Goal: Information Seeking & Learning: Understand process/instructions

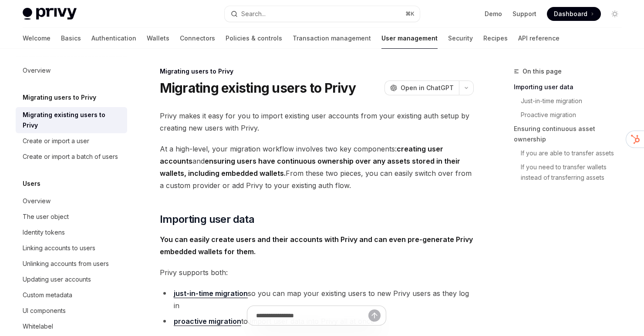
click at [41, 37] on div "Welcome Basics Authentication Wallets Connectors Policies & controls Transactio…" at bounding box center [291, 38] width 537 height 21
click at [61, 40] on link "Basics" at bounding box center [71, 38] width 20 height 21
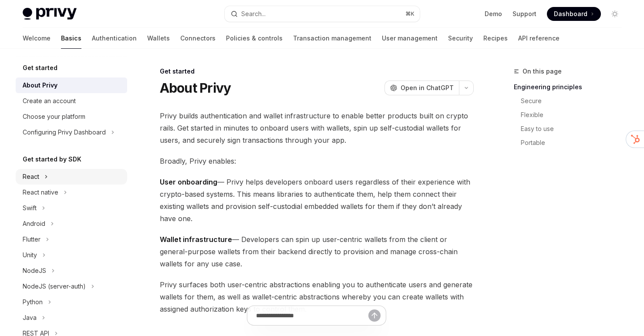
click at [43, 172] on button "React" at bounding box center [71, 177] width 111 height 16
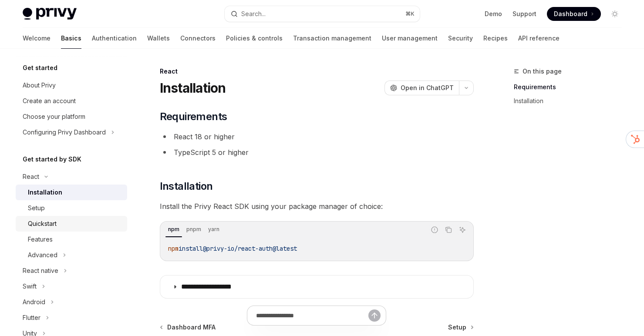
click at [81, 219] on div "Quickstart" at bounding box center [75, 224] width 94 height 10
type textarea "*"
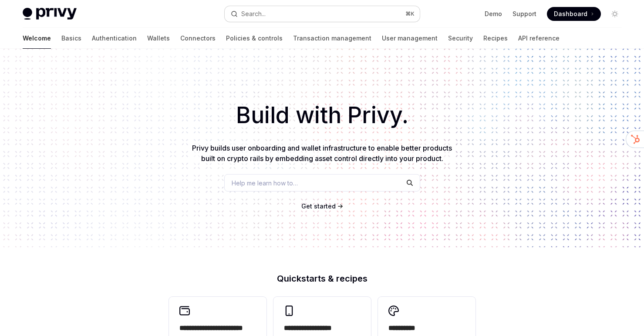
click at [259, 15] on div "Search..." at bounding box center [253, 14] width 24 height 10
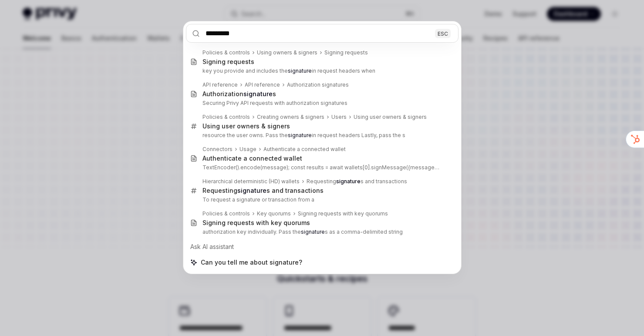
type input "*********"
click at [164, 101] on div "********* ESC Policies & controls Using owners & signers Signing requests Signi…" at bounding box center [322, 168] width 644 height 336
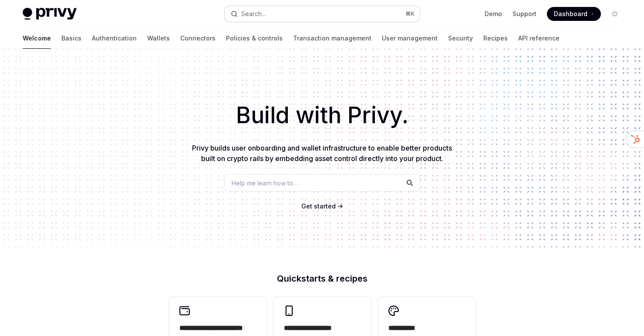
click at [297, 17] on button "Search... ⌘ K" at bounding box center [322, 14] width 195 height 16
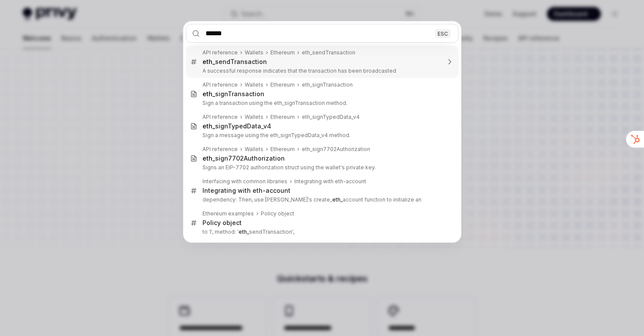
type input "*******"
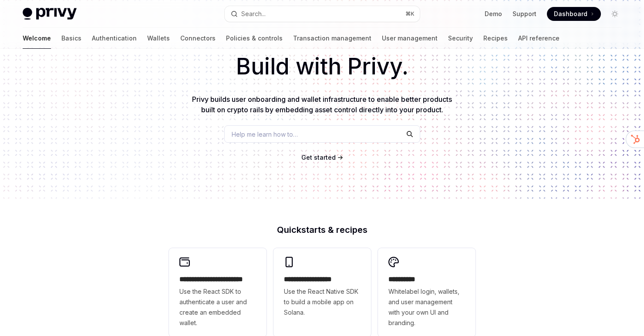
scroll to position [157, 0]
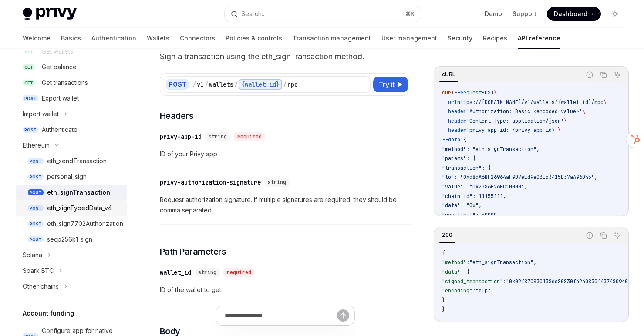
click at [112, 212] on div "eth_signTypedData_v4" at bounding box center [84, 208] width 75 height 10
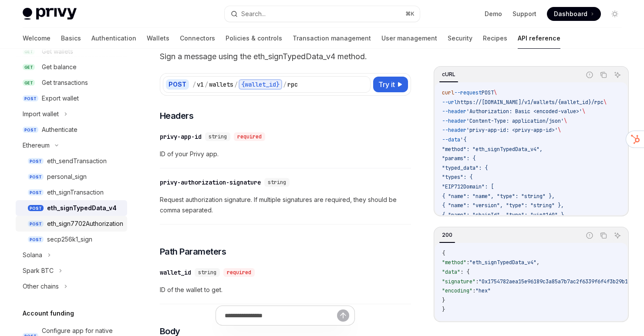
click at [106, 226] on div "eth_sign7702Authorization" at bounding box center [85, 224] width 76 height 10
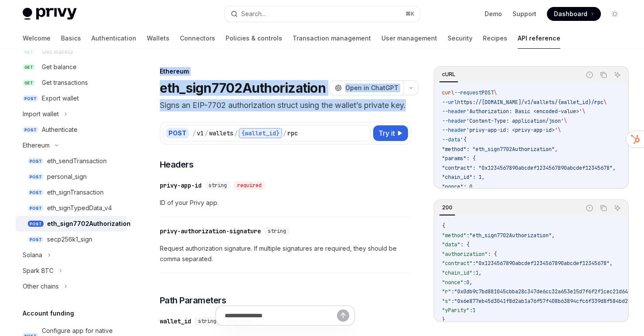
drag, startPoint x: 287, startPoint y: 64, endPoint x: 284, endPoint y: 115, distance: 51.0
click at [102, 166] on div "eth_sendTransaction" at bounding box center [77, 161] width 60 height 10
type textarea "*"
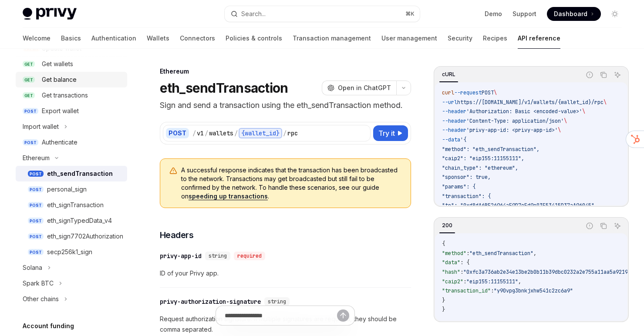
scroll to position [147, 0]
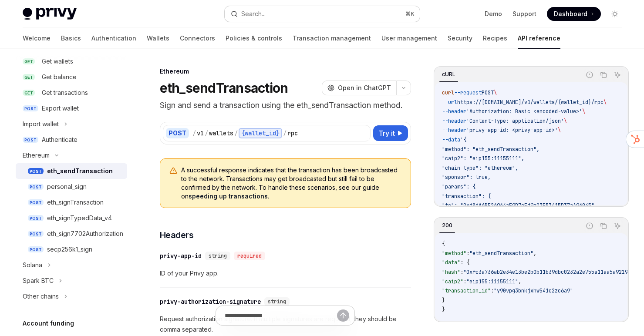
click at [271, 17] on button "Search... ⌘ K" at bounding box center [322, 14] width 195 height 16
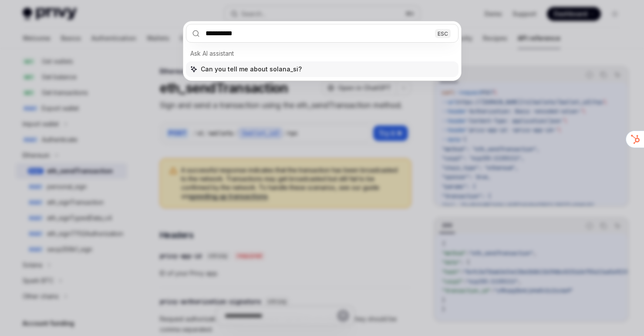
type input "**********"
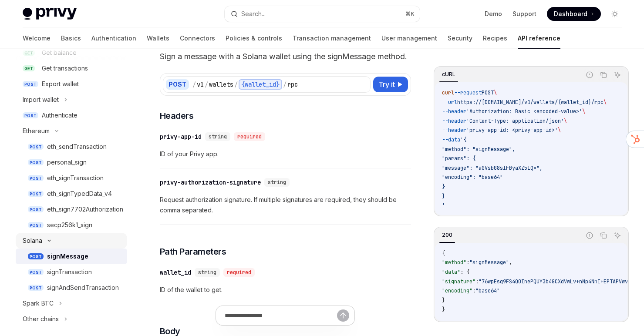
scroll to position [172, 0]
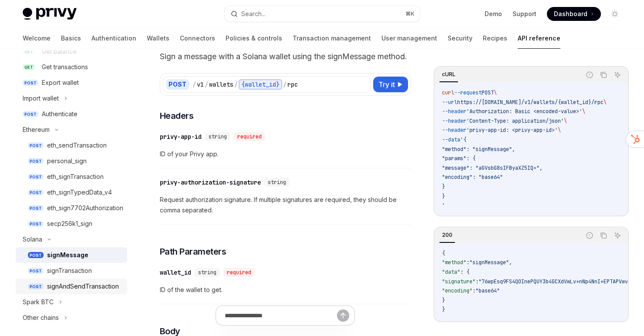
click at [101, 285] on div "signAndSendTransaction" at bounding box center [83, 286] width 72 height 10
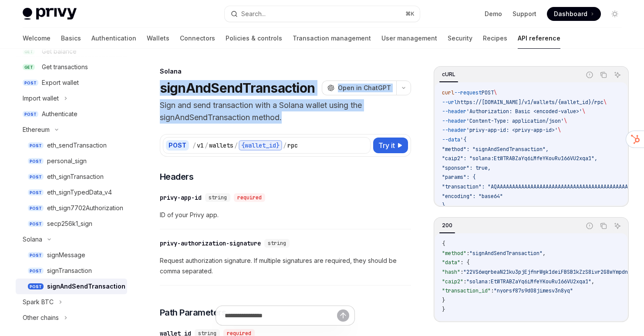
drag, startPoint x: 253, startPoint y: 71, endPoint x: 289, endPoint y: 116, distance: 58.6
click at [289, 116] on header "Solana signAndSendTransaction OpenAI Open in ChatGPT Sign and send transaction …" at bounding box center [285, 95] width 251 height 57
click at [289, 116] on p "Sign and send transaction with a Solana wallet using the signAndSendTransaction…" at bounding box center [285, 111] width 251 height 24
drag, startPoint x: 289, startPoint y: 116, endPoint x: 282, endPoint y: 67, distance: 50.2
click at [282, 67] on header "Solana signAndSendTransaction OpenAI Open in ChatGPT Sign and send transaction …" at bounding box center [285, 95] width 251 height 57
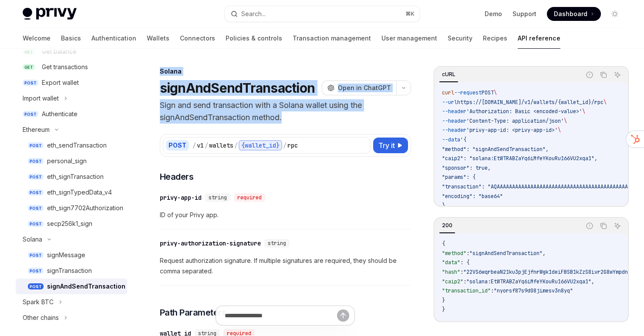
click at [282, 67] on div "Solana" at bounding box center [285, 71] width 251 height 9
drag, startPoint x: 282, startPoint y: 67, endPoint x: 293, endPoint y: 120, distance: 54.8
click at [293, 120] on header "Solana signAndSendTransaction OpenAI Open in ChatGPT Sign and send transaction …" at bounding box center [285, 95] width 251 height 57
click at [98, 148] on div "eth_sendTransaction" at bounding box center [77, 145] width 60 height 10
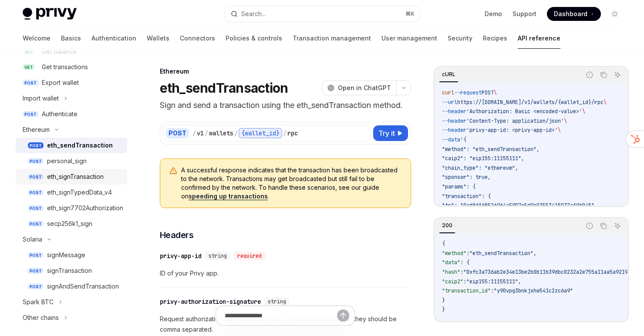
click at [119, 178] on div "eth_signTransaction" at bounding box center [84, 177] width 75 height 10
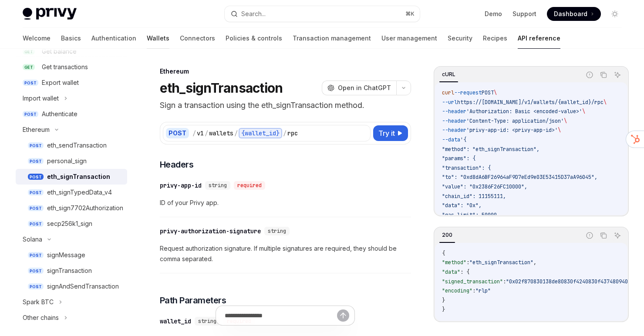
click at [147, 38] on link "Wallets" at bounding box center [158, 38] width 23 height 21
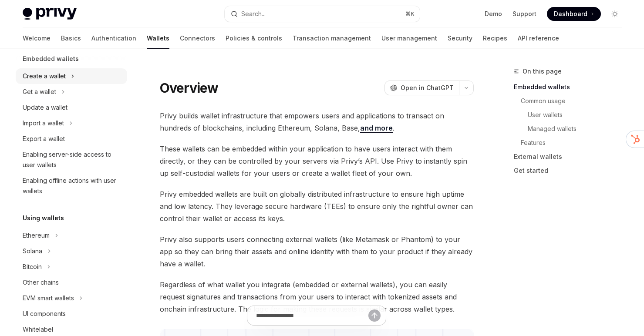
scroll to position [134, 0]
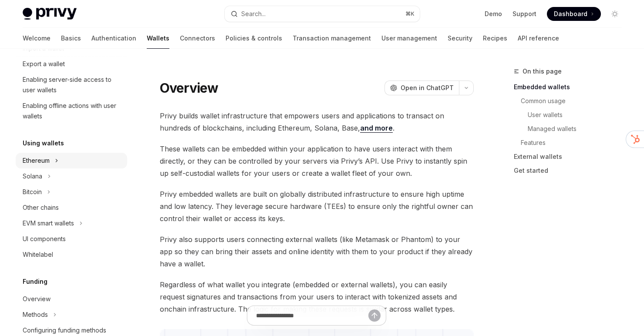
click at [66, 154] on button "Ethereum" at bounding box center [71, 161] width 111 height 16
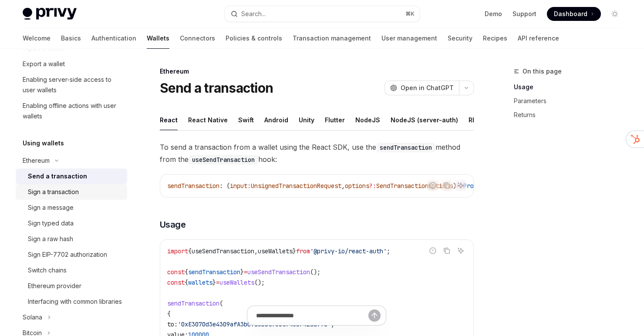
click at [59, 193] on div "Sign a transaction" at bounding box center [53, 192] width 51 height 10
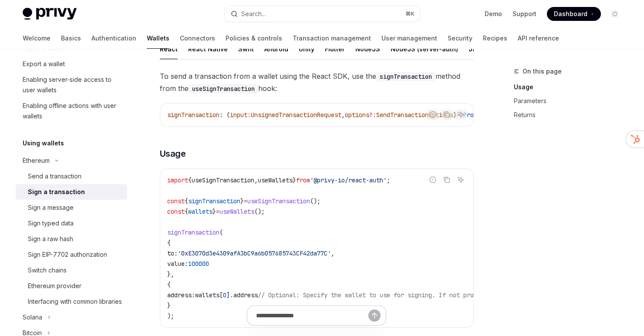
scroll to position [76, 0]
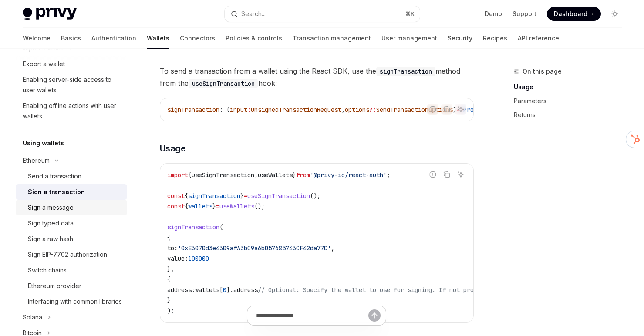
click at [115, 211] on div "Sign a message" at bounding box center [75, 208] width 94 height 10
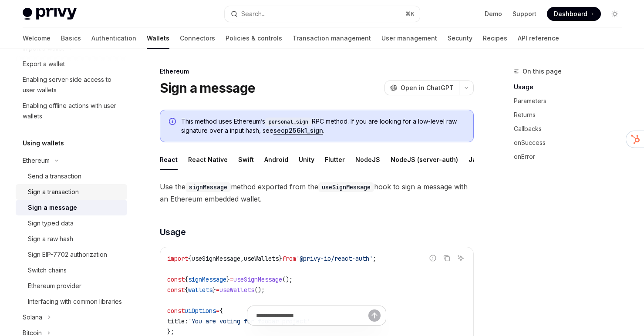
click at [86, 189] on div "Sign a transaction" at bounding box center [75, 192] width 94 height 10
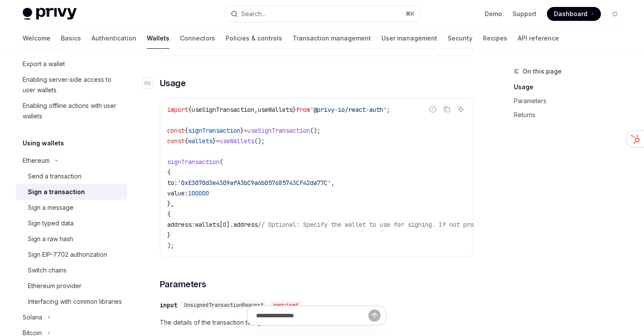
scroll to position [134, 0]
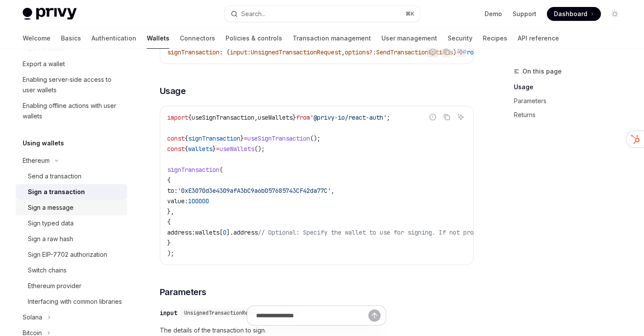
click at [122, 209] on link "Sign a message" at bounding box center [71, 208] width 111 height 16
type textarea "*"
